Goal: Download file/media

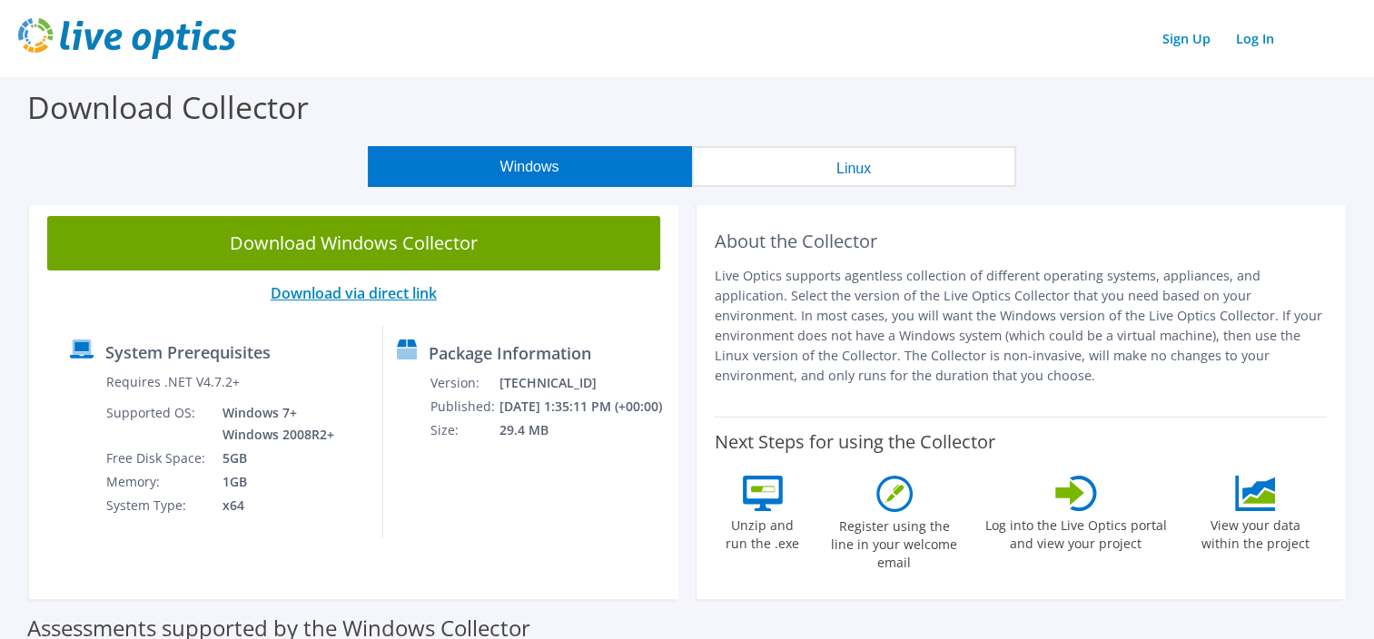
click at [419, 291] on link "Download via direct link" at bounding box center [354, 293] width 166 height 20
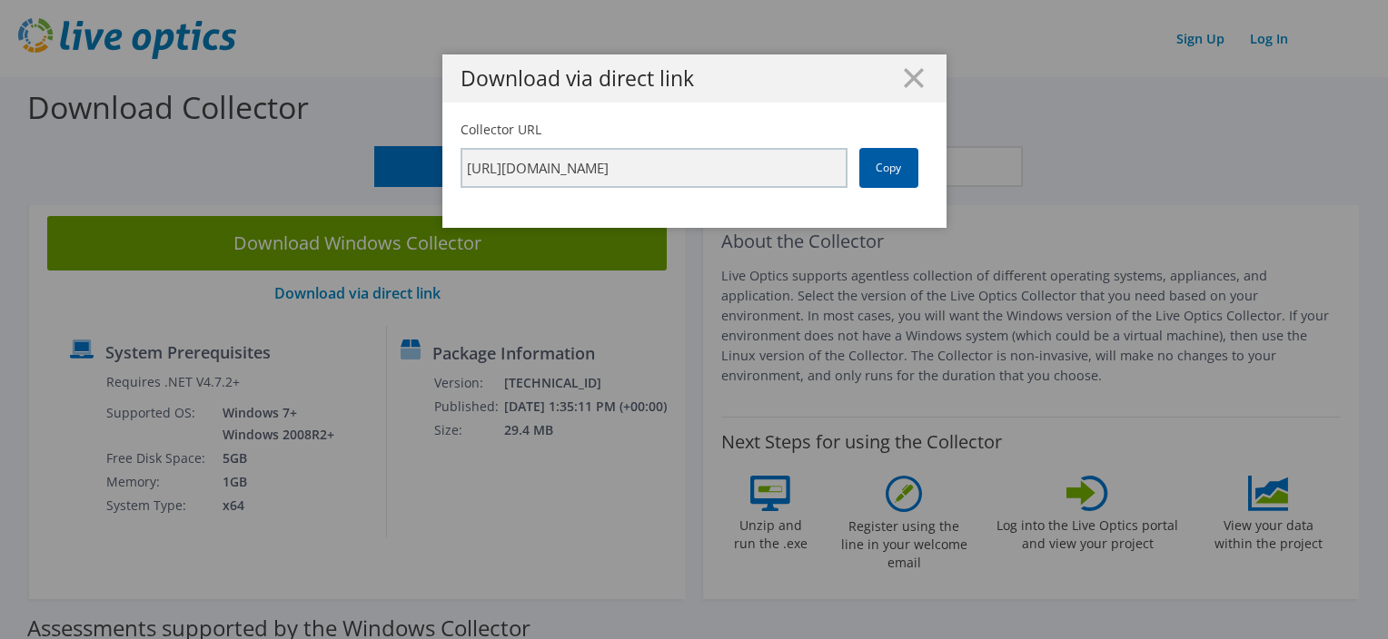
click at [880, 167] on link "Copy" at bounding box center [888, 168] width 59 height 40
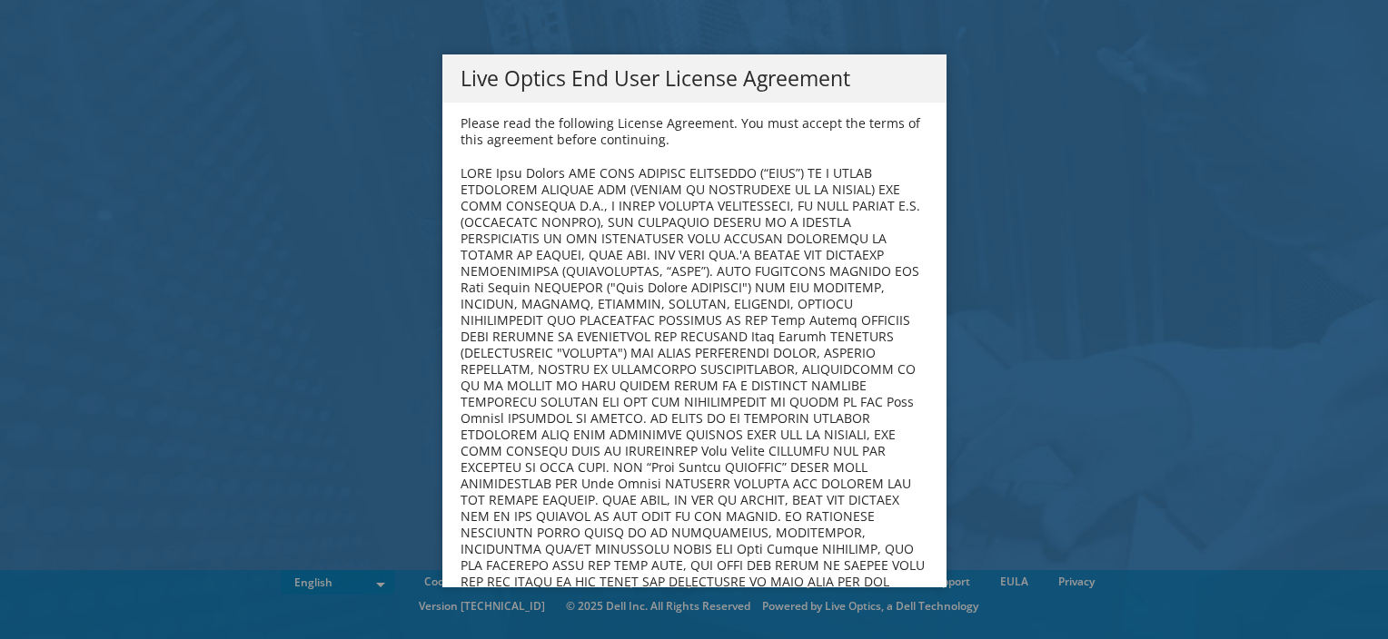
click at [1092, 400] on div "Live Optics End User License Agreement Please read the following License Agreem…" at bounding box center [694, 319] width 1388 height 530
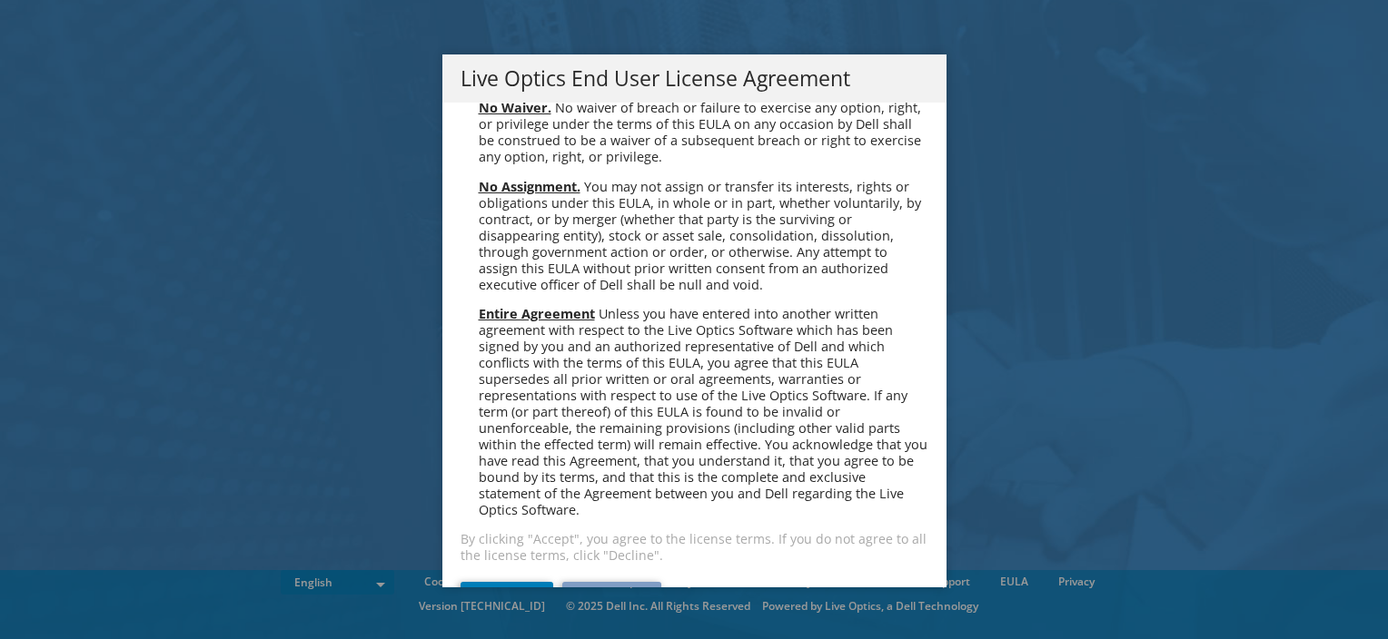
scroll to position [6869, 0]
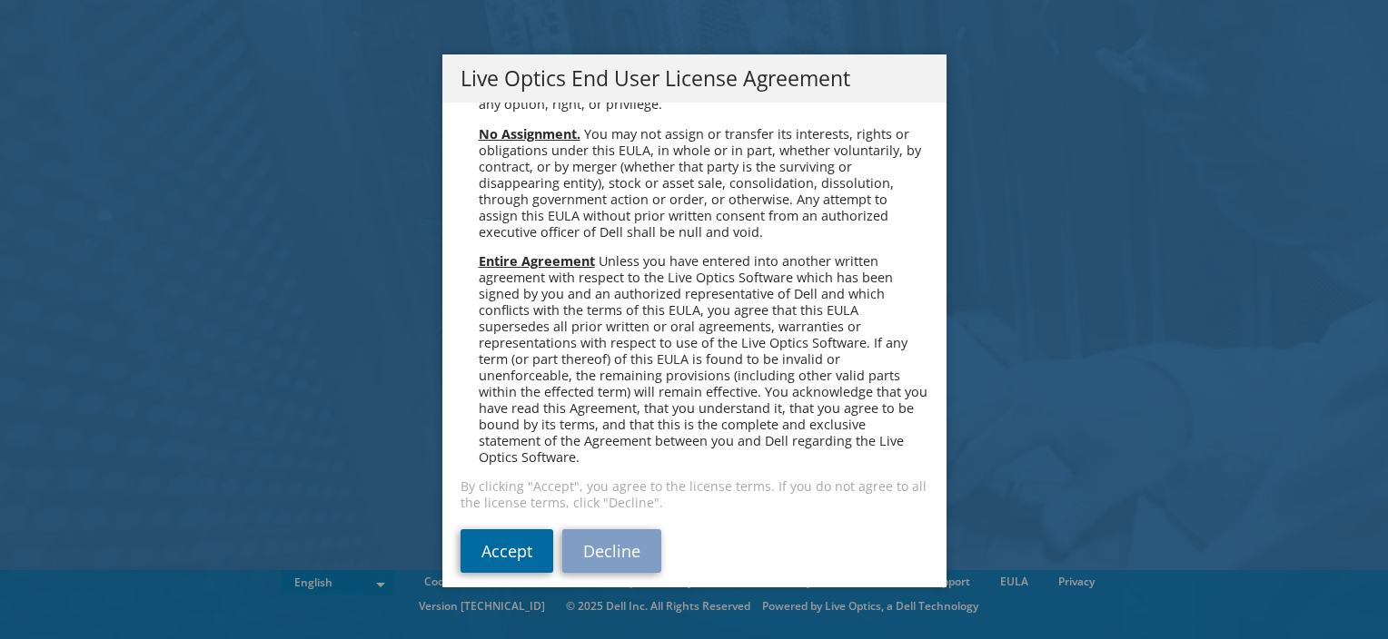
click at [507, 530] on link "Accept" at bounding box center [507, 552] width 93 height 44
